Goal: Task Accomplishment & Management: Use online tool/utility

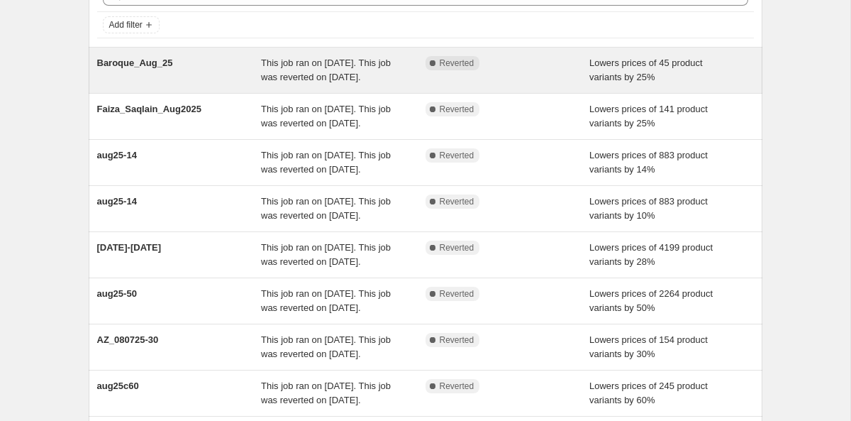
scroll to position [150, 0]
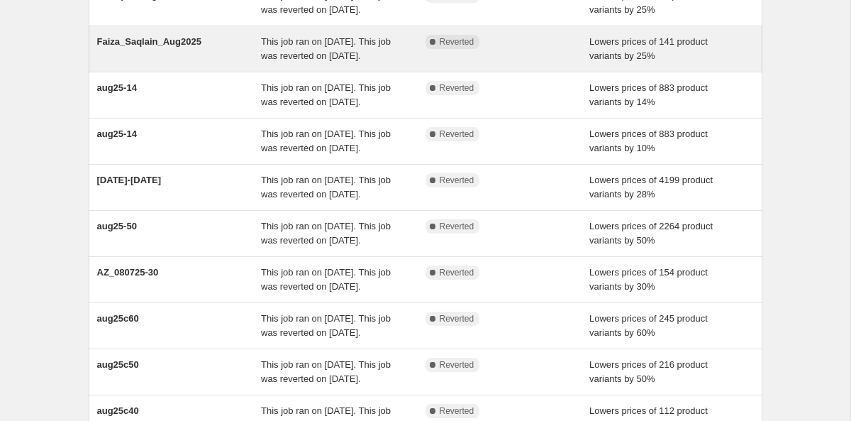
click at [164, 63] on div "Faiza_Saqlain_Aug2025" at bounding box center [179, 49] width 165 height 28
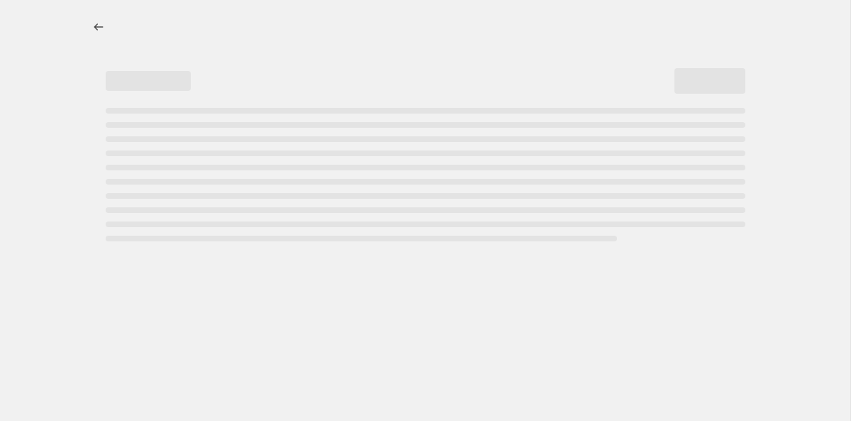
select select "percentage"
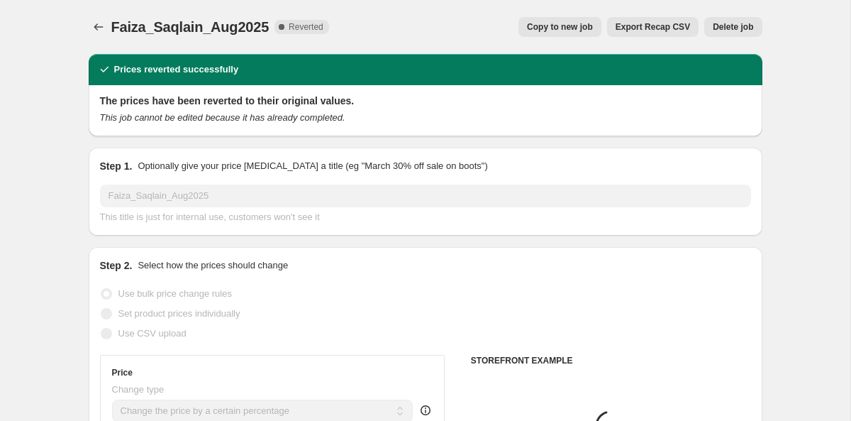
select select "tag"
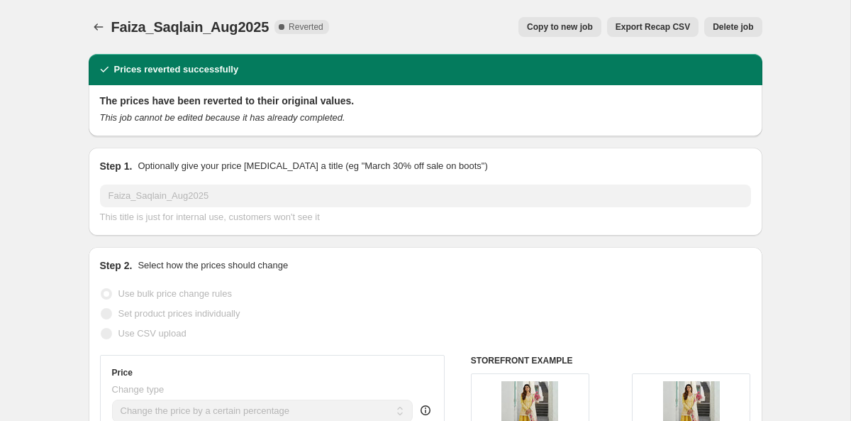
click at [555, 27] on span "Copy to new job" at bounding box center [560, 26] width 66 height 11
select select "percentage"
select select "tag"
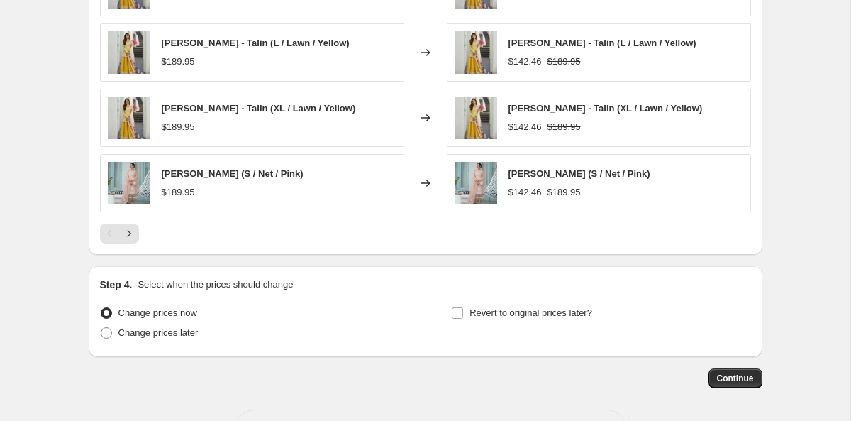
scroll to position [1157, 0]
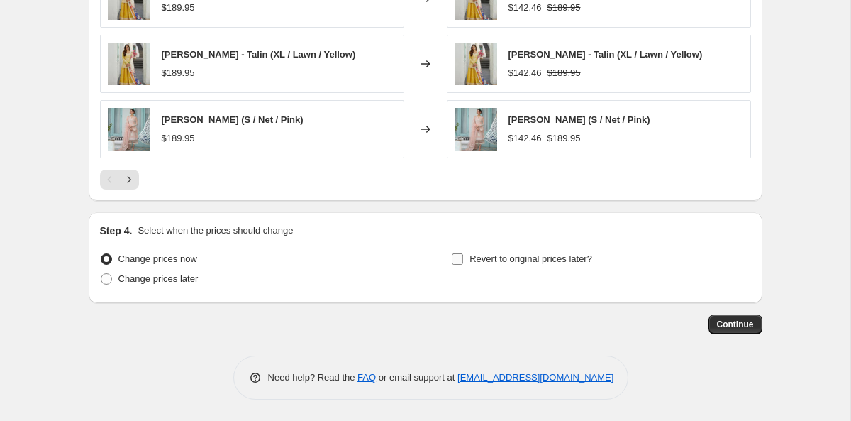
click at [490, 266] on label "Revert to original prices later?" at bounding box center [521, 259] width 141 height 20
click at [463, 265] on input "Revert to original prices later?" at bounding box center [457, 258] width 11 height 11
checkbox input "true"
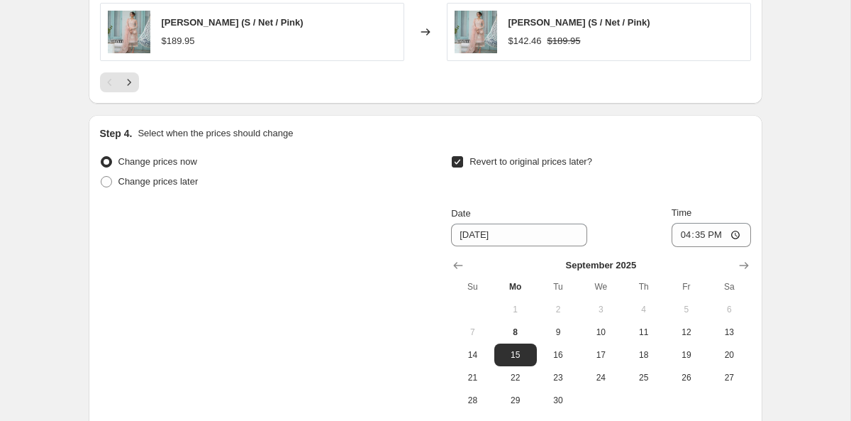
scroll to position [1400, 0]
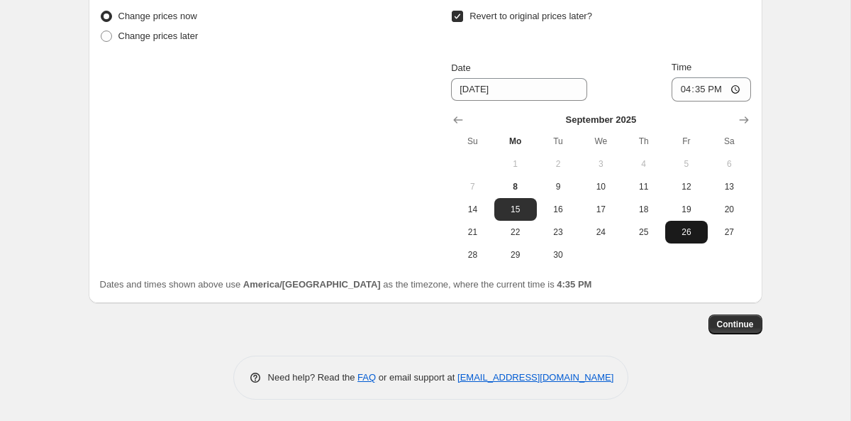
click at [693, 233] on span "26" at bounding box center [686, 231] width 31 height 11
type input "9/26/2025"
click at [683, 93] on input "16:35" at bounding box center [711, 89] width 79 height 24
type input "23:59"
click at [738, 326] on span "Continue" at bounding box center [735, 324] width 37 height 11
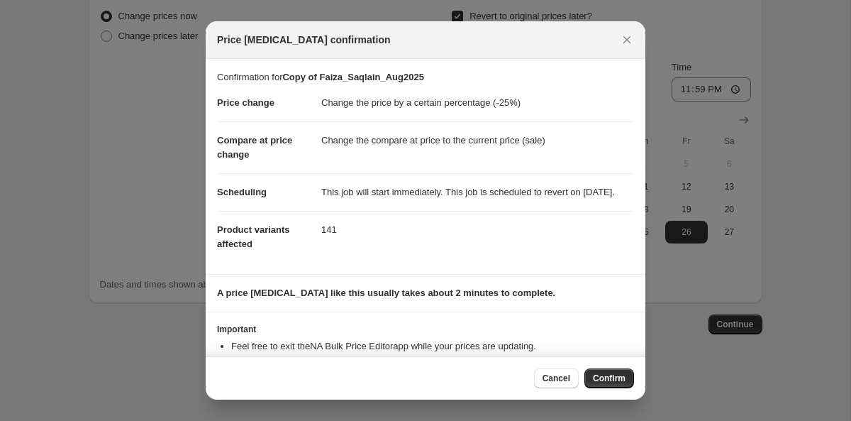
scroll to position [60, 0]
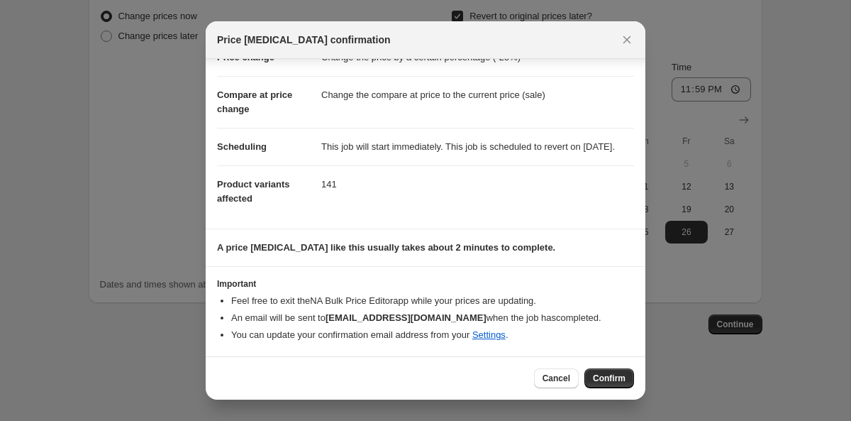
click at [597, 371] on button "Confirm" at bounding box center [610, 378] width 50 height 20
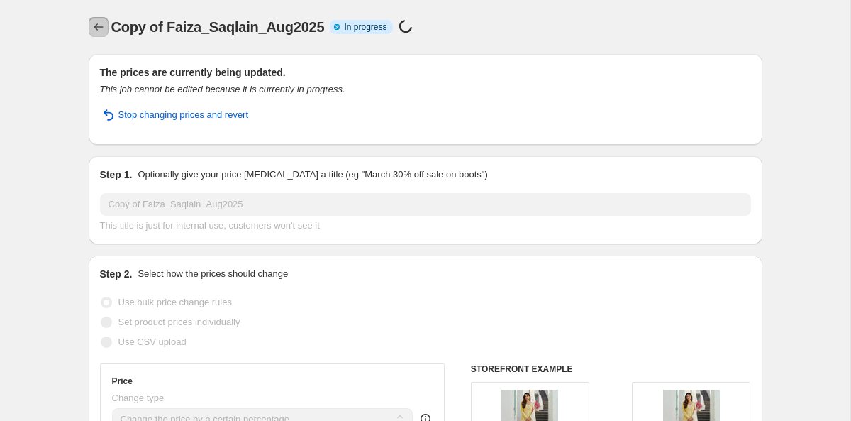
click at [92, 25] on icon "Price change jobs" at bounding box center [99, 27] width 14 height 14
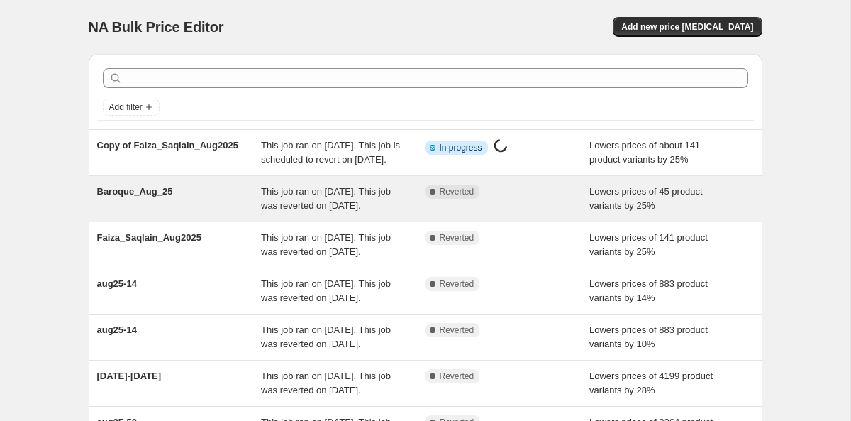
click at [133, 197] on span "Baroque_Aug_25" at bounding box center [135, 191] width 76 height 11
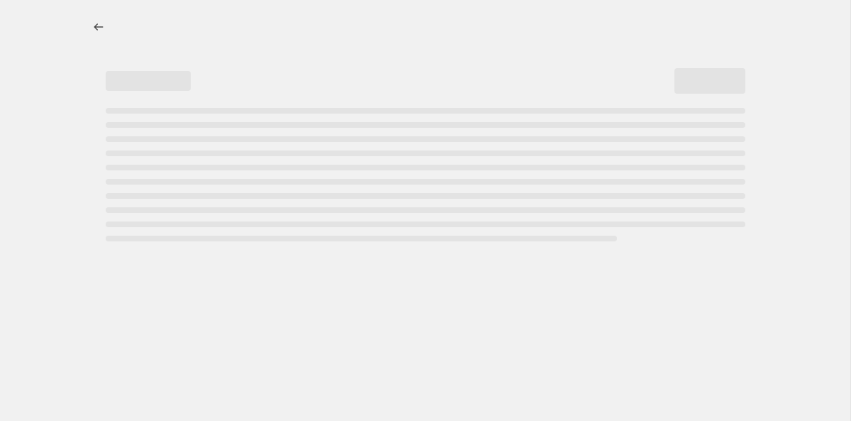
select select "percentage"
select select "tag"
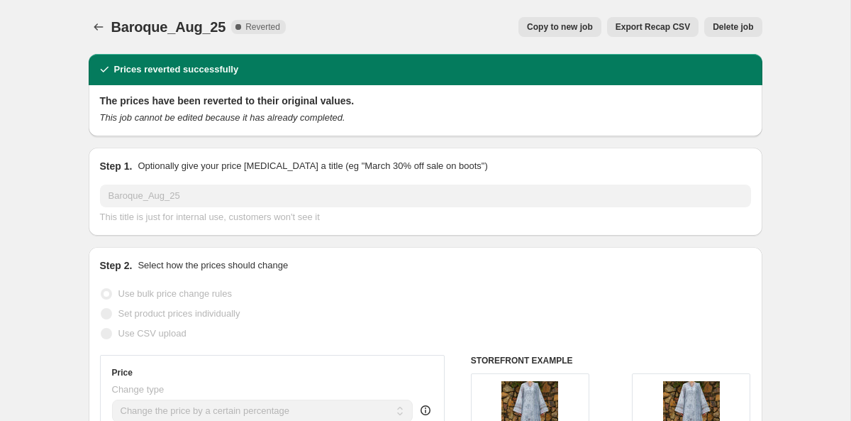
click at [588, 32] on span "Copy to new job" at bounding box center [560, 26] width 66 height 11
select select "percentage"
select select "tag"
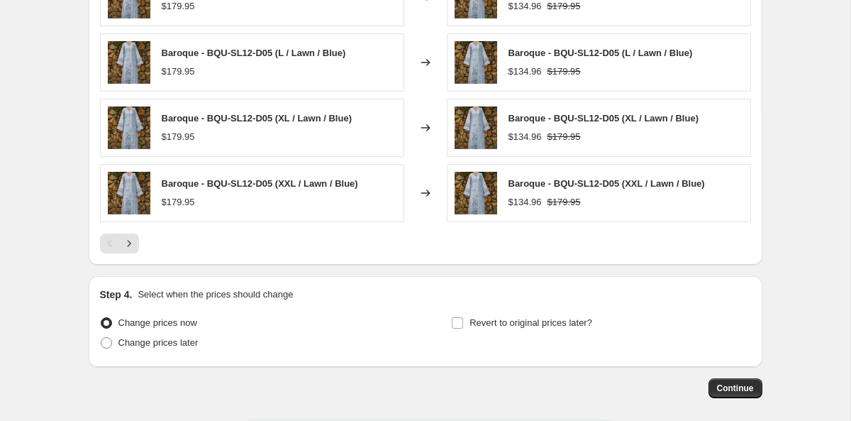
scroll to position [1157, 0]
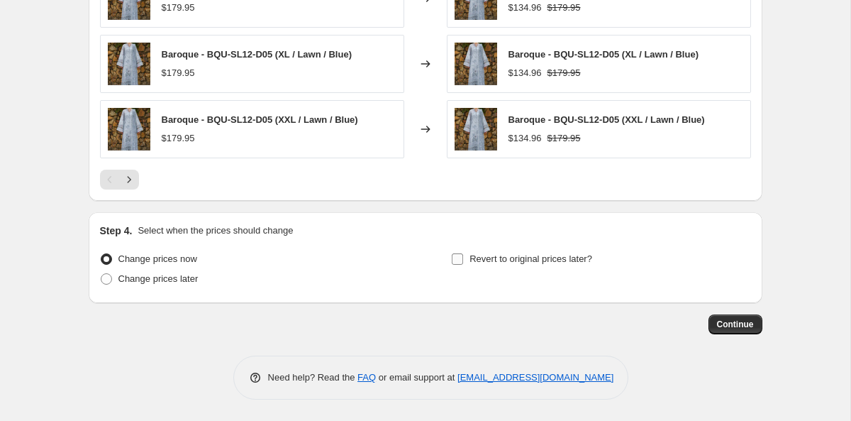
click at [504, 267] on label "Revert to original prices later?" at bounding box center [521, 259] width 141 height 20
click at [463, 265] on input "Revert to original prices later?" at bounding box center [457, 258] width 11 height 11
checkbox input "true"
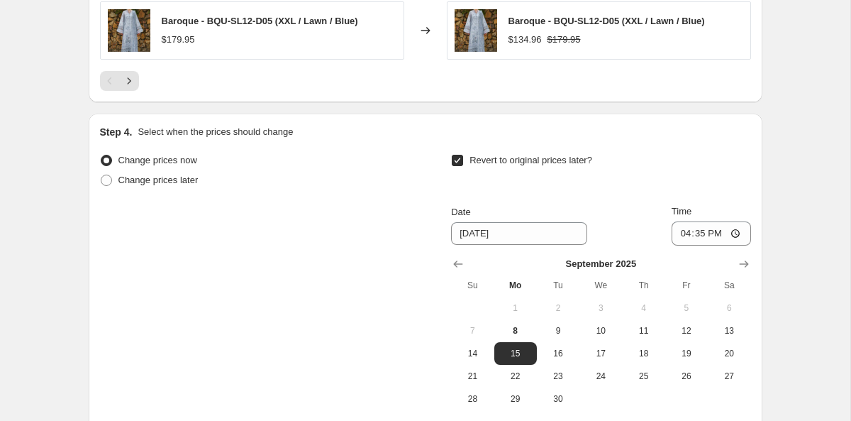
scroll to position [1330, 0]
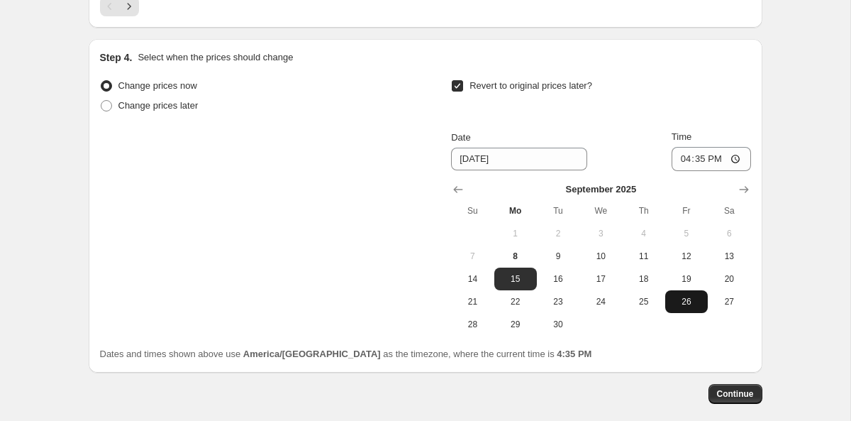
click at [692, 301] on span "26" at bounding box center [686, 301] width 31 height 11
type input "9/26/2025"
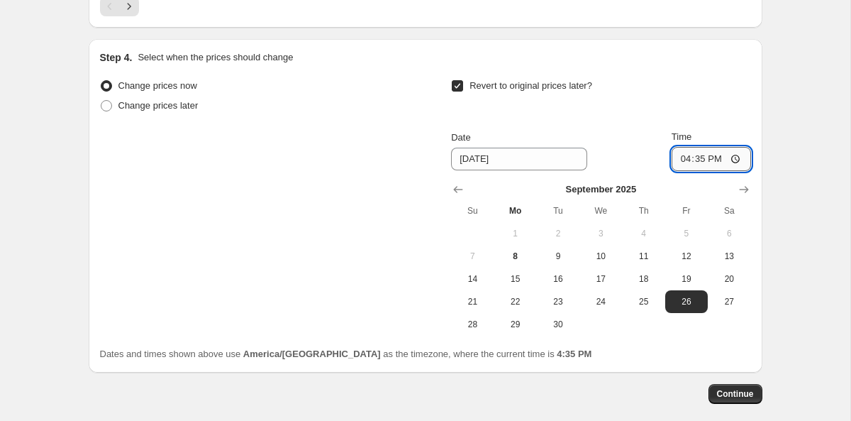
click at [685, 160] on input "16:35" at bounding box center [711, 159] width 79 height 24
type input "23:59"
click at [724, 399] on button "Continue" at bounding box center [736, 394] width 54 height 20
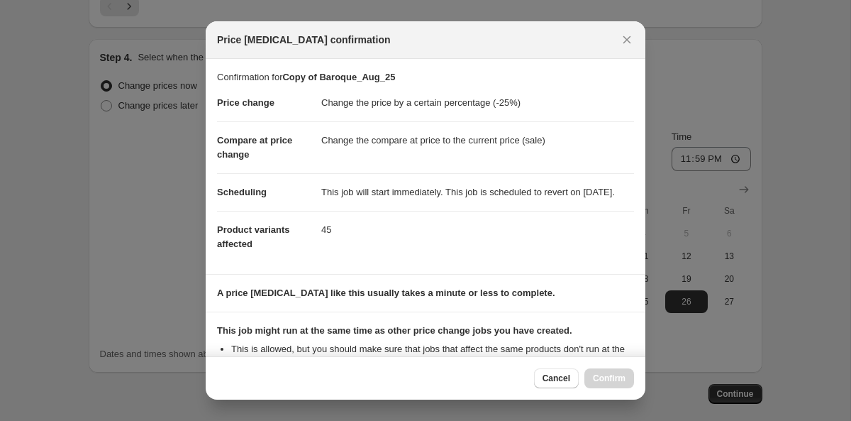
scroll to position [205, 0]
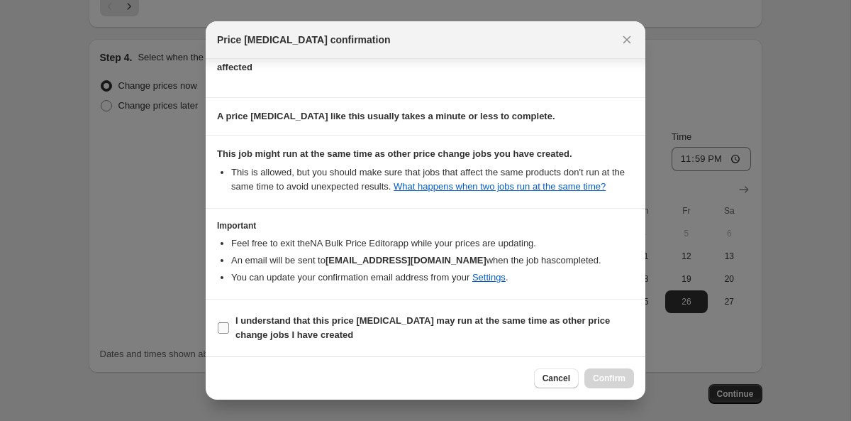
click at [349, 326] on span "I understand that this price change job may run at the same time as other price…" at bounding box center [435, 328] width 399 height 28
click at [229, 326] on input "I understand that this price change job may run at the same time as other price…" at bounding box center [223, 327] width 11 height 11
checkbox input "true"
click at [593, 370] on button "Confirm" at bounding box center [610, 378] width 50 height 20
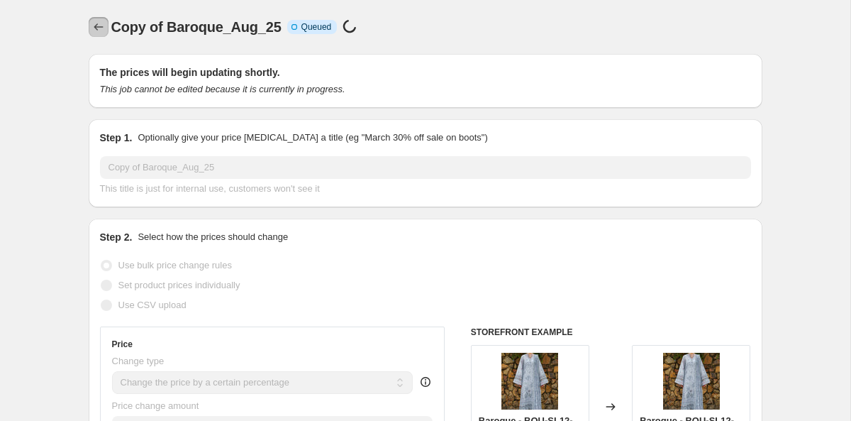
click at [95, 27] on icon "Price change jobs" at bounding box center [98, 26] width 9 height 7
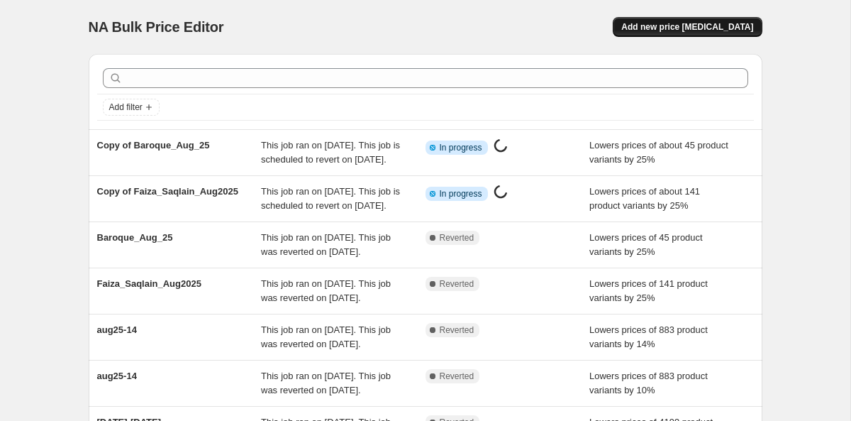
click at [692, 27] on span "Add new price change job" at bounding box center [688, 26] width 132 height 11
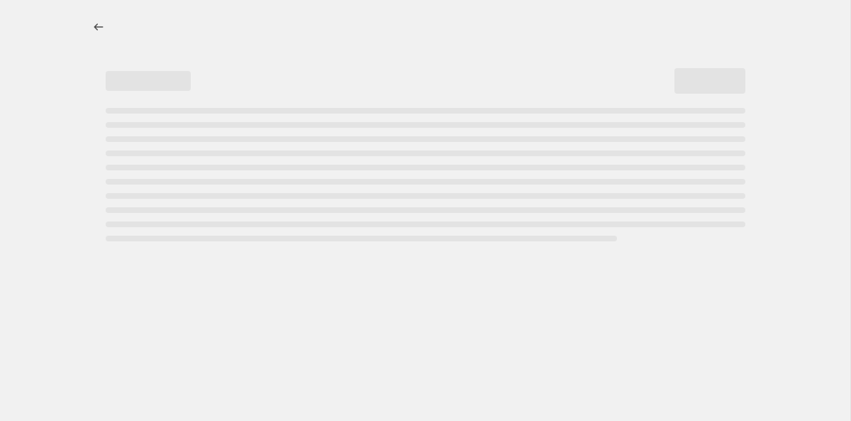
select select "percentage"
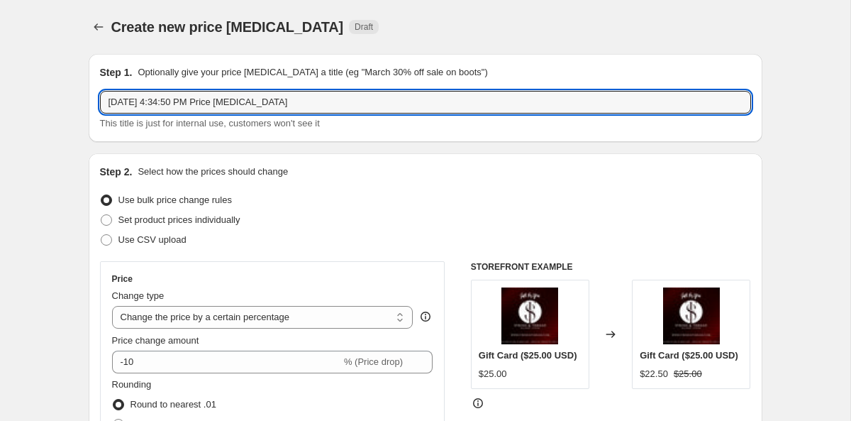
drag, startPoint x: 318, startPoint y: 101, endPoint x: 50, endPoint y: 77, distance: 268.6
paste input "Annie_sept25-30"
type input "Annie_sept25-30"
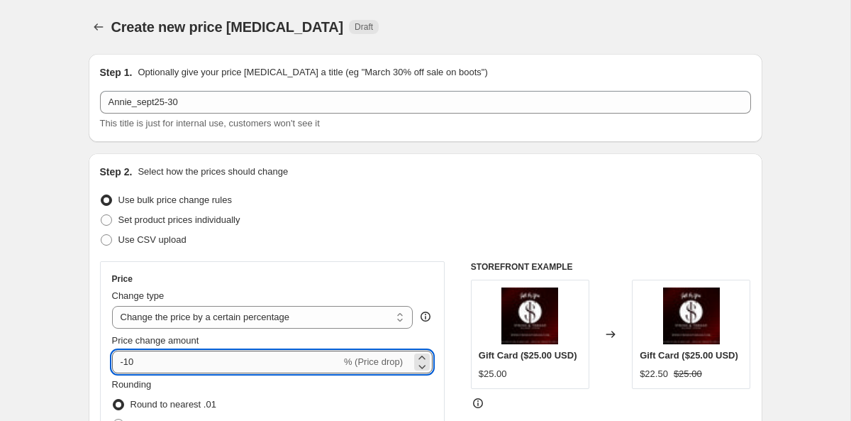
click at [144, 361] on input "-10" at bounding box center [226, 361] width 229 height 23
type input "-1"
type input "-30"
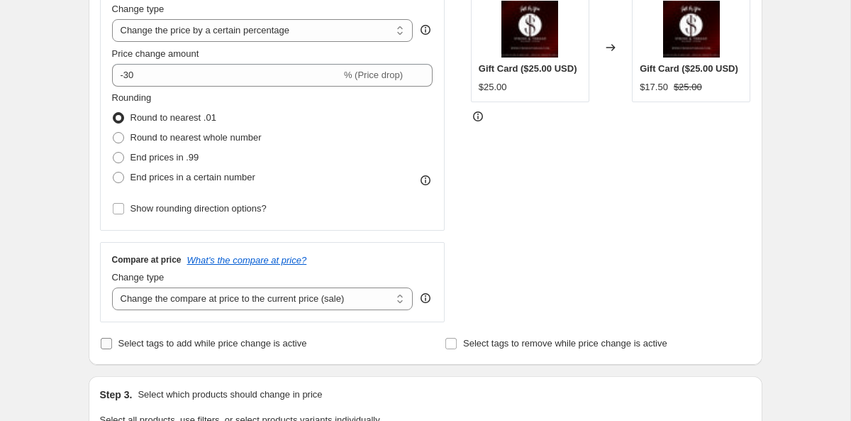
scroll to position [437, 0]
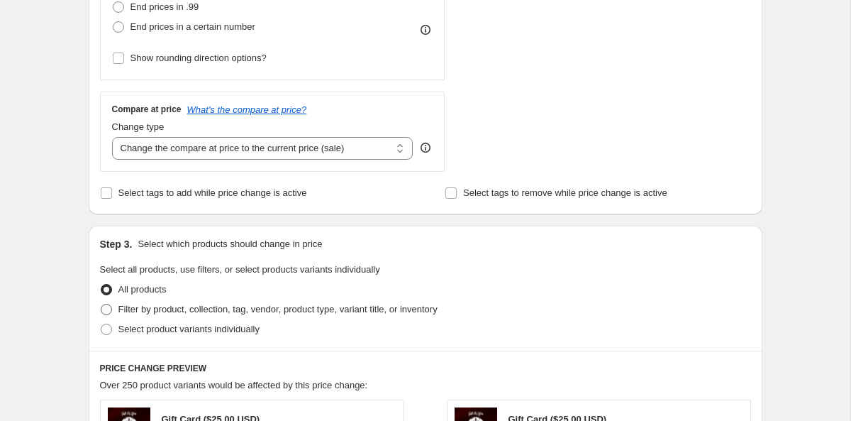
click at [204, 306] on span "Filter by product, collection, tag, vendor, product type, variant title, or inv…" at bounding box center [277, 309] width 319 height 11
click at [101, 304] on input "Filter by product, collection, tag, vendor, product type, variant title, or inv…" at bounding box center [101, 304] width 1 height 1
radio input "true"
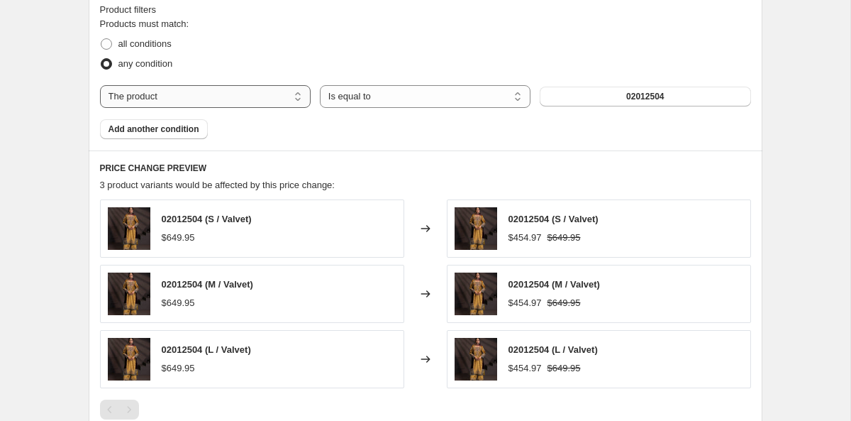
scroll to position [725, 0]
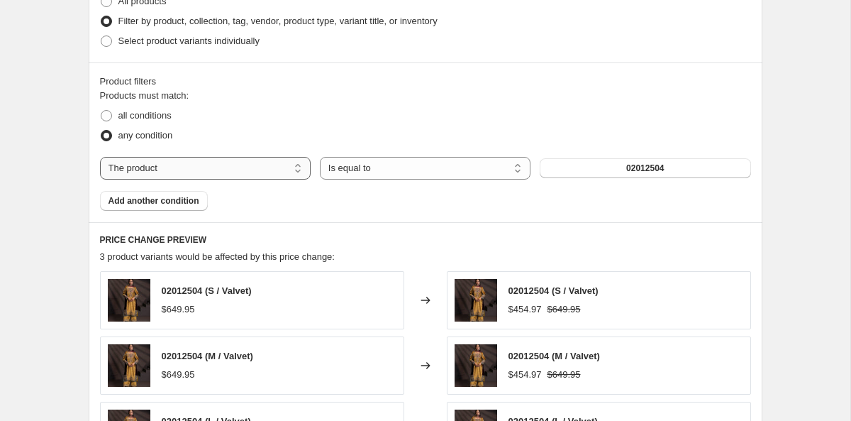
click at [262, 173] on select "The product The product's collection The product's tag The product's vendor The…" at bounding box center [205, 168] width 211 height 23
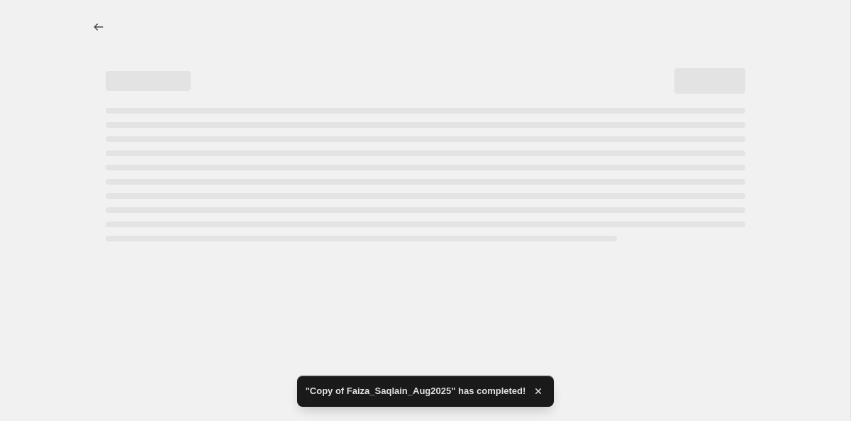
select select "percentage"
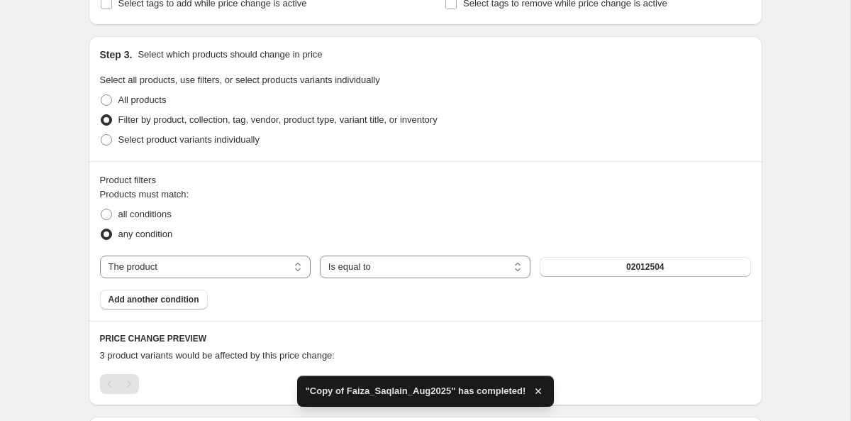
scroll to position [633, 0]
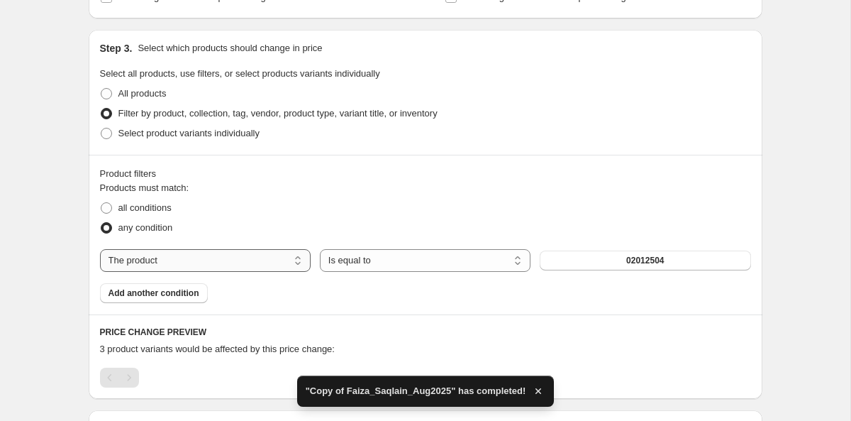
click at [278, 269] on select "The product The product's collection The product's tag The product's vendor The…" at bounding box center [205, 260] width 211 height 23
select select "tag"
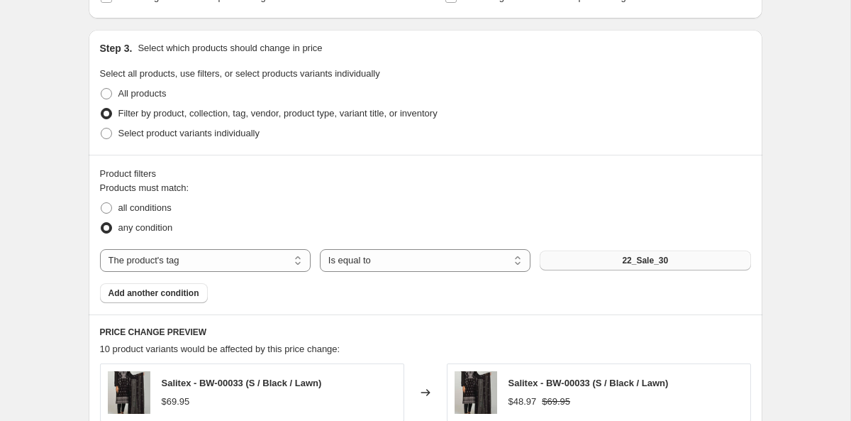
click at [602, 264] on button "22_Sale_30" at bounding box center [645, 260] width 211 height 20
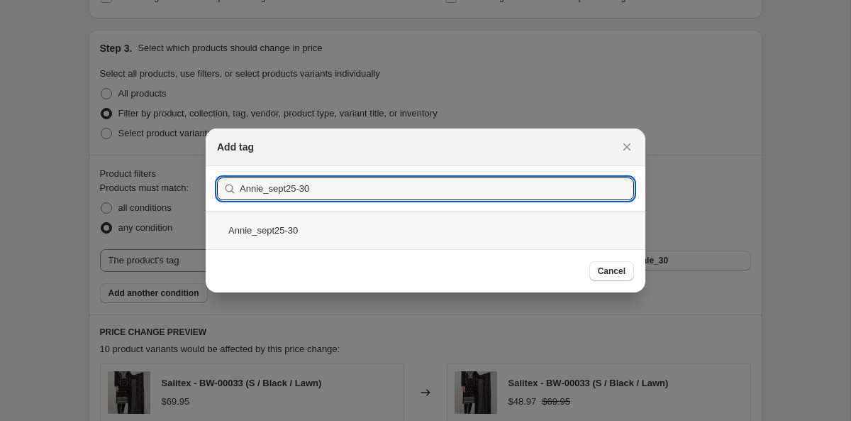
type input "Annie_sept25-30"
click at [265, 230] on div "Annie_sept25-30" at bounding box center [426, 230] width 440 height 38
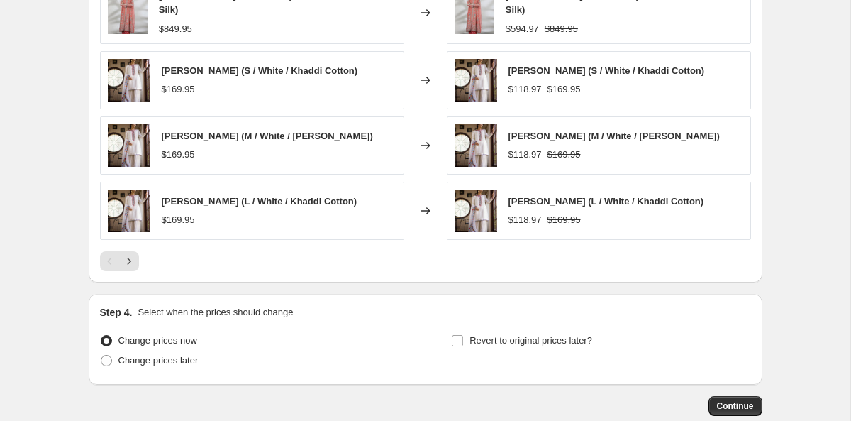
scroll to position [1117, 0]
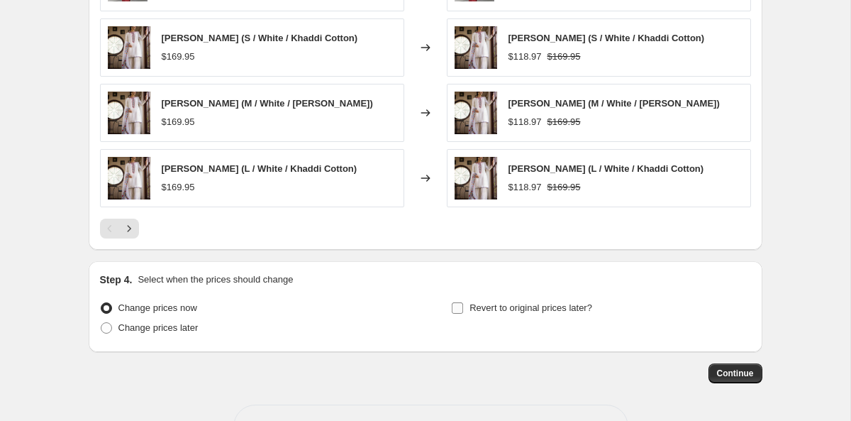
click at [496, 302] on span "Revert to original prices later?" at bounding box center [531, 307] width 123 height 11
click at [463, 302] on input "Revert to original prices later?" at bounding box center [457, 307] width 11 height 11
checkbox input "true"
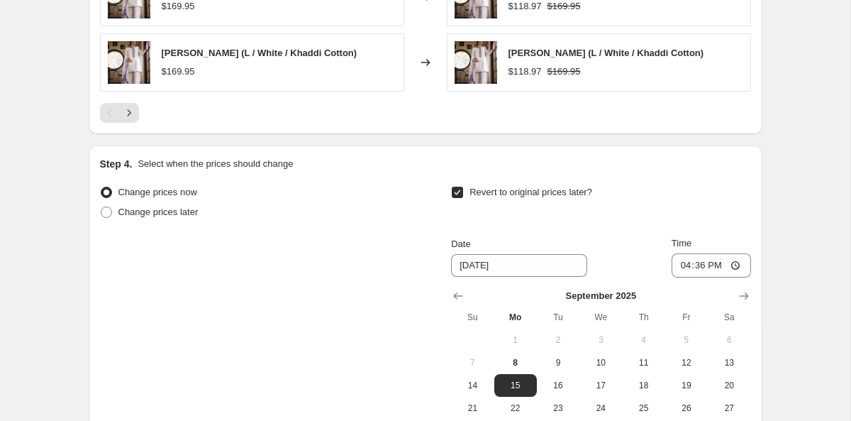
scroll to position [1346, 0]
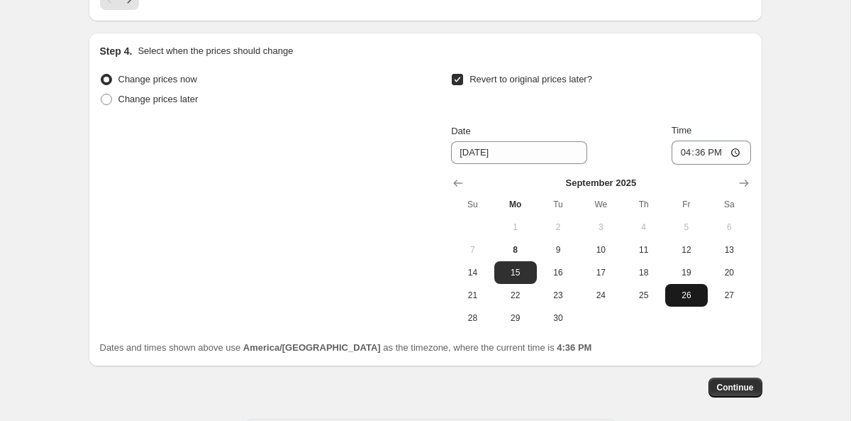
click at [687, 289] on span "26" at bounding box center [686, 294] width 31 height 11
type input "9/26/2025"
click at [683, 140] on input "16:36" at bounding box center [711, 152] width 79 height 24
type input "23:59"
click at [655, 377] on div "Continue" at bounding box center [426, 387] width 674 height 20
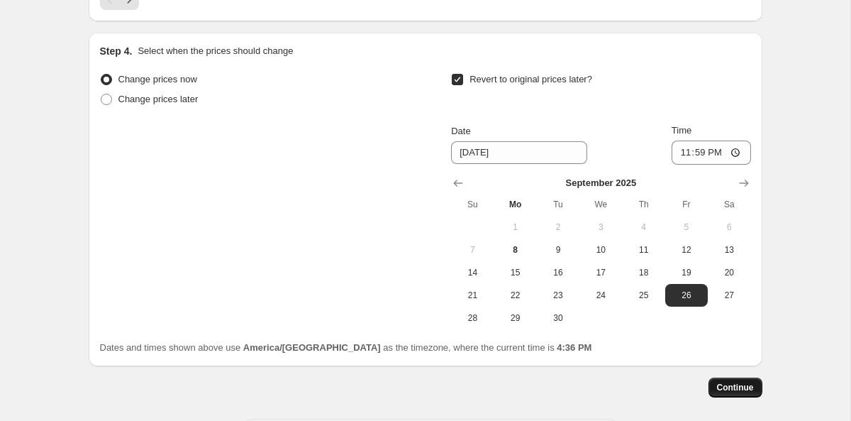
click at [736, 382] on span "Continue" at bounding box center [735, 387] width 37 height 11
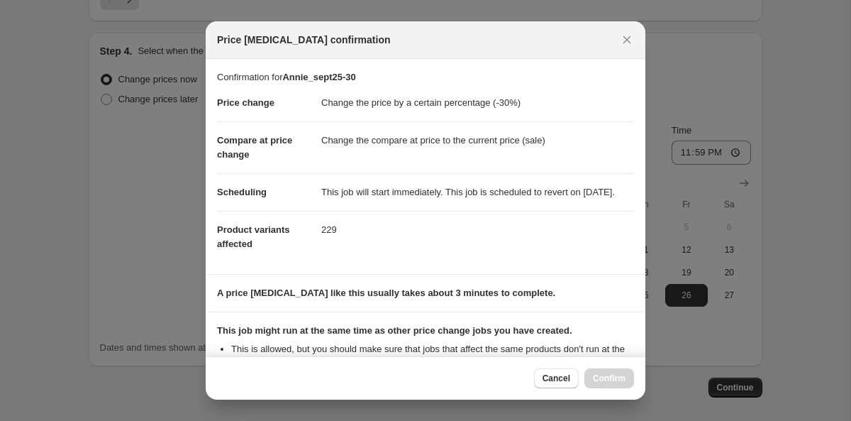
scroll to position [205, 0]
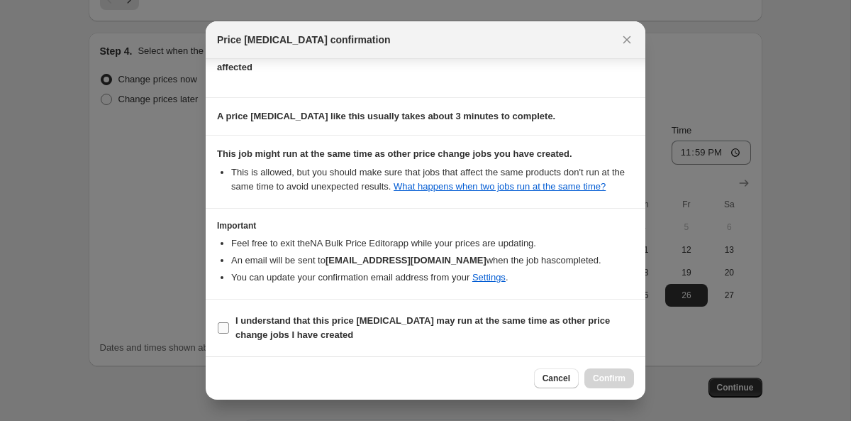
click at [319, 326] on span "I understand that this price change job may run at the same time as other price…" at bounding box center [435, 328] width 399 height 28
click at [229, 326] on input "I understand that this price change job may run at the same time as other price…" at bounding box center [223, 327] width 11 height 11
checkbox input "true"
click at [618, 368] on button "Confirm" at bounding box center [610, 378] width 50 height 20
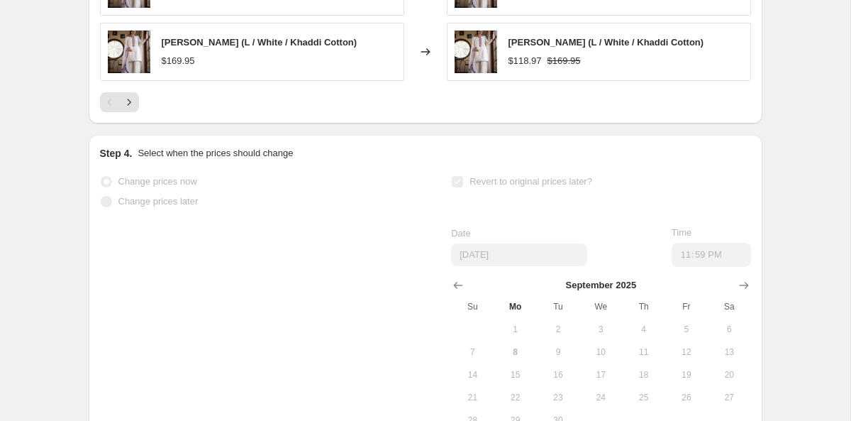
scroll to position [1383, 0]
